Goal: Book appointment/travel/reservation

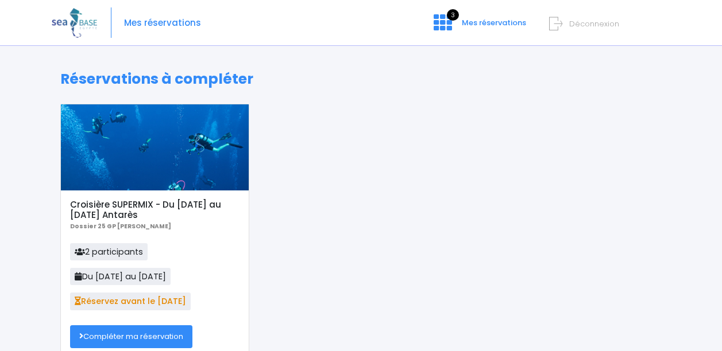
scroll to position [57, 0]
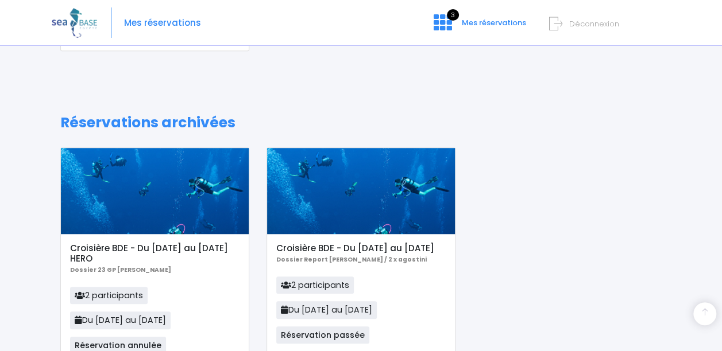
scroll to position [145, 0]
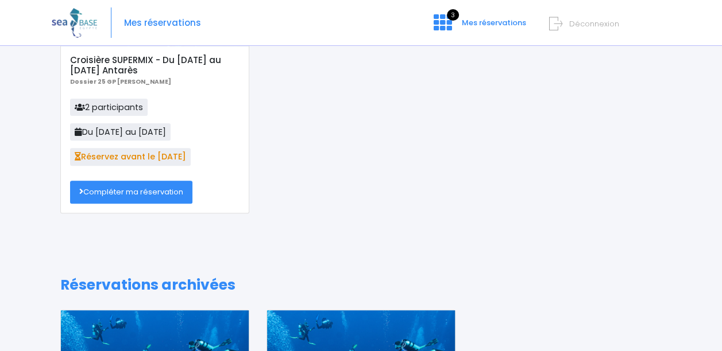
click at [129, 193] on link "Compléter ma réservation" at bounding box center [131, 192] width 122 height 23
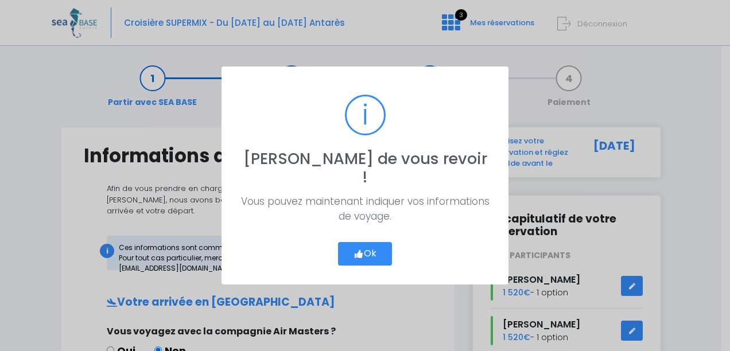
click at [363, 242] on button "Ok" at bounding box center [365, 254] width 54 height 24
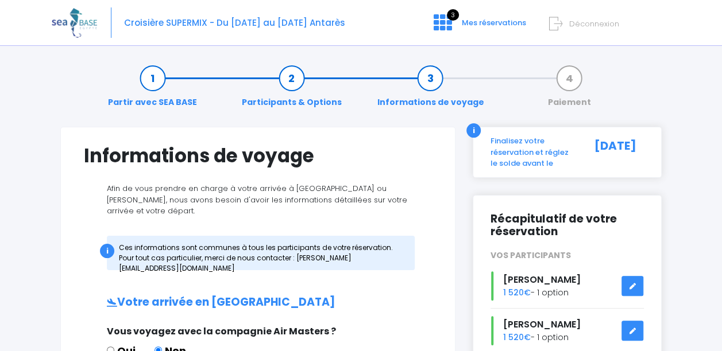
click at [472, 36] on div "Croisière SUPERMIX - Du 15/11/25 au 22/11/25 Antarès 3 Mes réservations Déconne…" at bounding box center [352, 23] width 601 height 46
click at [474, 22] on span "Mes réservations" at bounding box center [494, 22] width 64 height 11
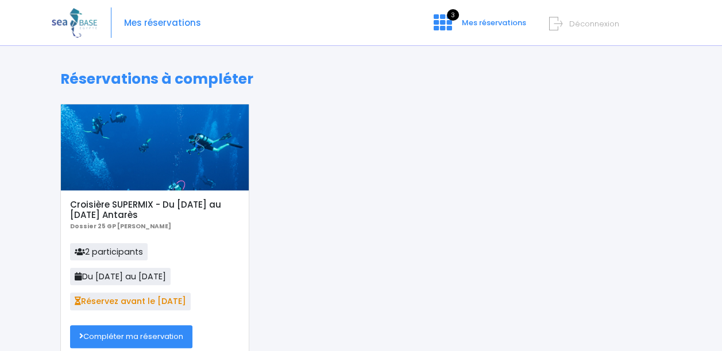
click at [136, 337] on link "Compléter ma réservation" at bounding box center [131, 337] width 122 height 23
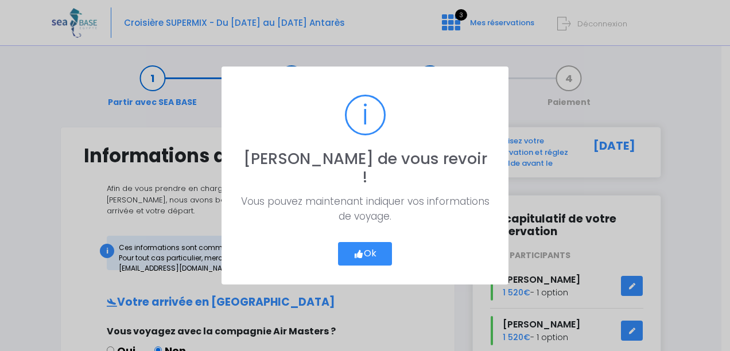
click at [365, 242] on button "Ok" at bounding box center [365, 254] width 54 height 24
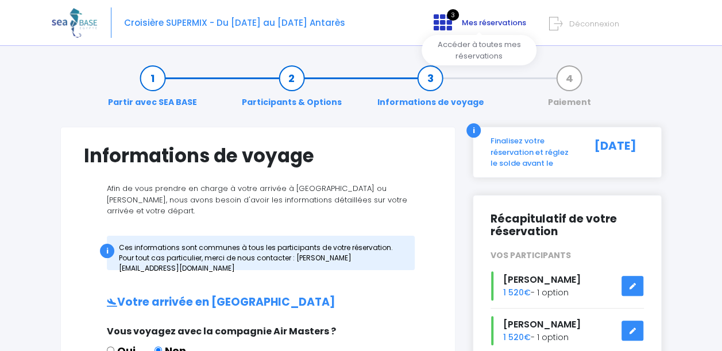
click at [493, 24] on span "Mes réservations" at bounding box center [494, 22] width 64 height 11
